Goal: Information Seeking & Learning: Learn about a topic

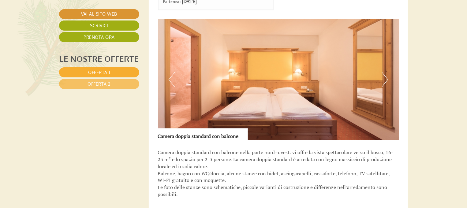
scroll to position [820, 0]
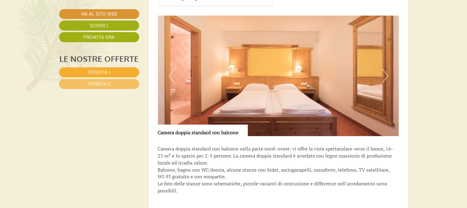
click at [386, 68] on button "Next" at bounding box center [385, 75] width 6 height 15
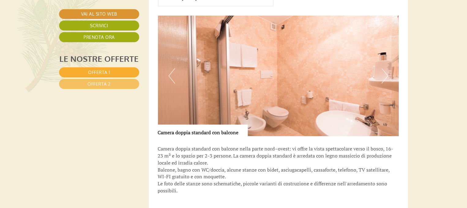
click at [386, 68] on button "Next" at bounding box center [385, 75] width 6 height 15
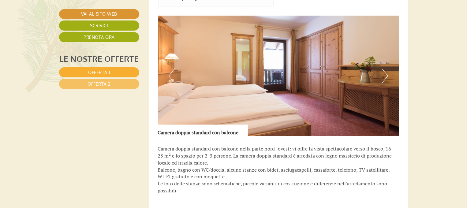
click at [386, 68] on button "Next" at bounding box center [385, 75] width 6 height 15
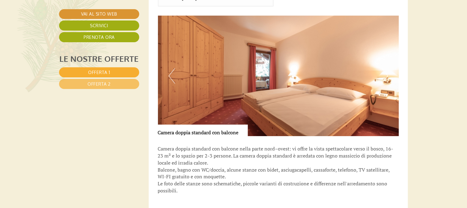
click at [386, 68] on button "Next" at bounding box center [385, 75] width 6 height 15
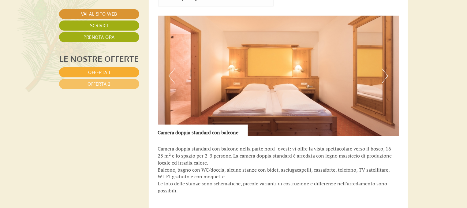
click at [386, 68] on button "Next" at bounding box center [385, 75] width 6 height 15
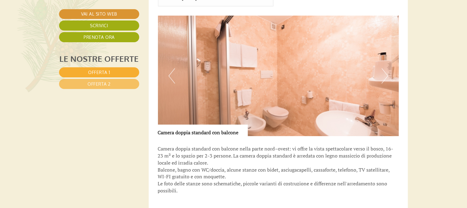
click at [386, 68] on button "Next" at bounding box center [385, 75] width 6 height 15
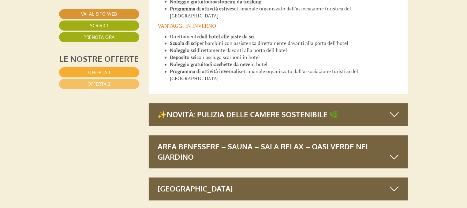
scroll to position [1743, 0]
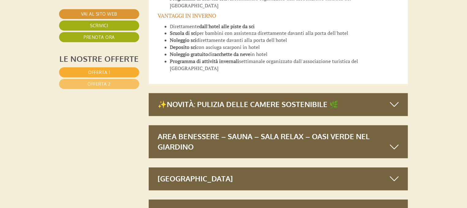
click at [394, 142] on icon at bounding box center [394, 147] width 9 height 10
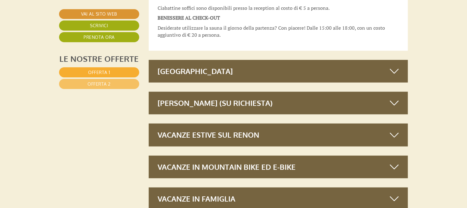
scroll to position [2525, 0]
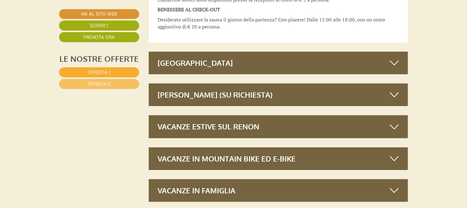
click at [394, 121] on icon at bounding box center [394, 126] width 9 height 10
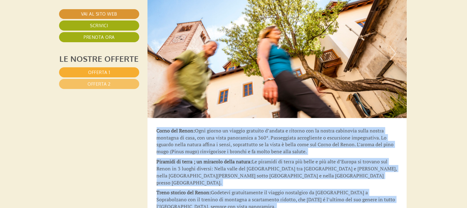
scroll to position [2689, 1]
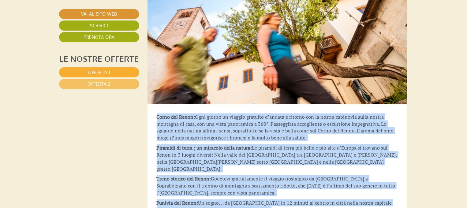
click at [364, 144] on span "Le piramidi di terra più belle e più alte d’Europa si trovano sul Renon in 3 lu…" at bounding box center [277, 158] width 241 height 28
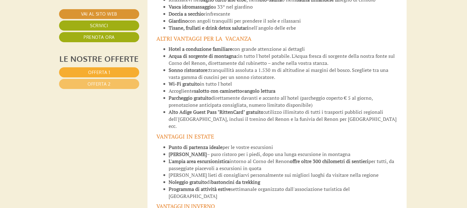
scroll to position [1489, 1]
